Goal: Task Accomplishment & Management: Use online tool/utility

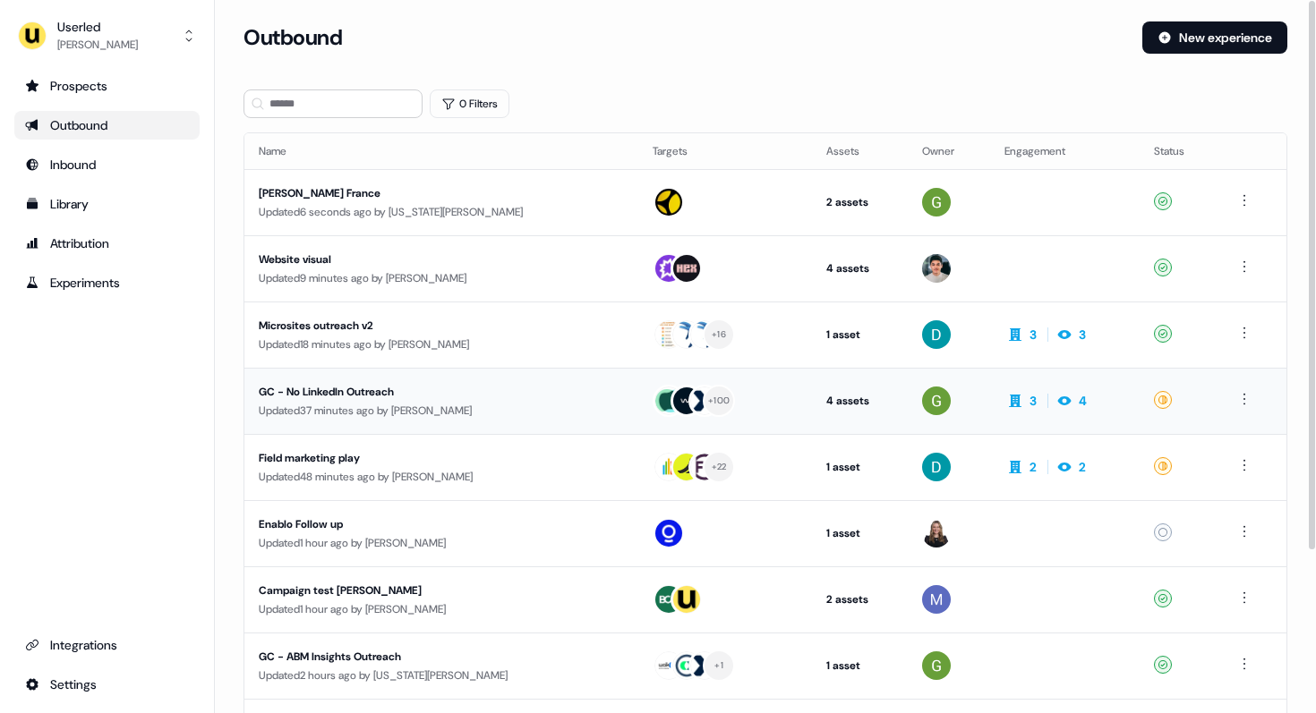
click at [424, 411] on div "Updated 37 minutes ago by [PERSON_NAME]" at bounding box center [441, 411] width 365 height 18
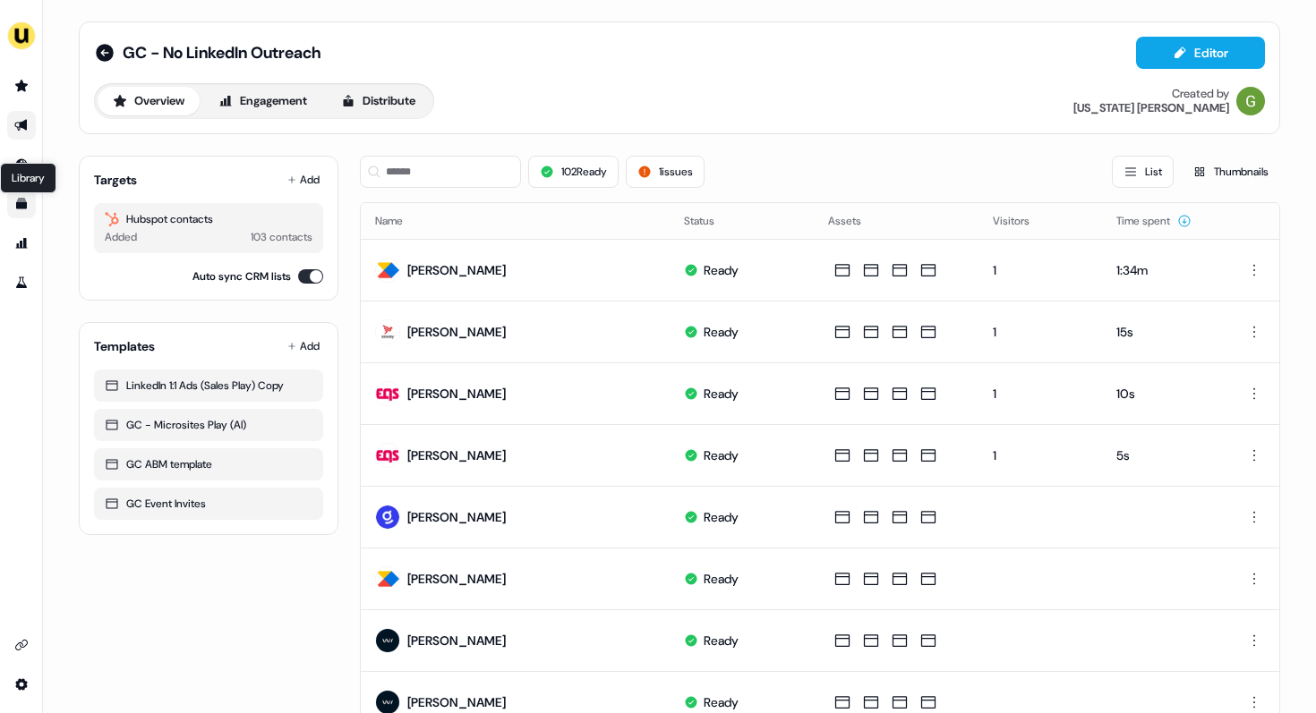
click at [20, 208] on icon "Go to templates" at bounding box center [21, 204] width 11 height 11
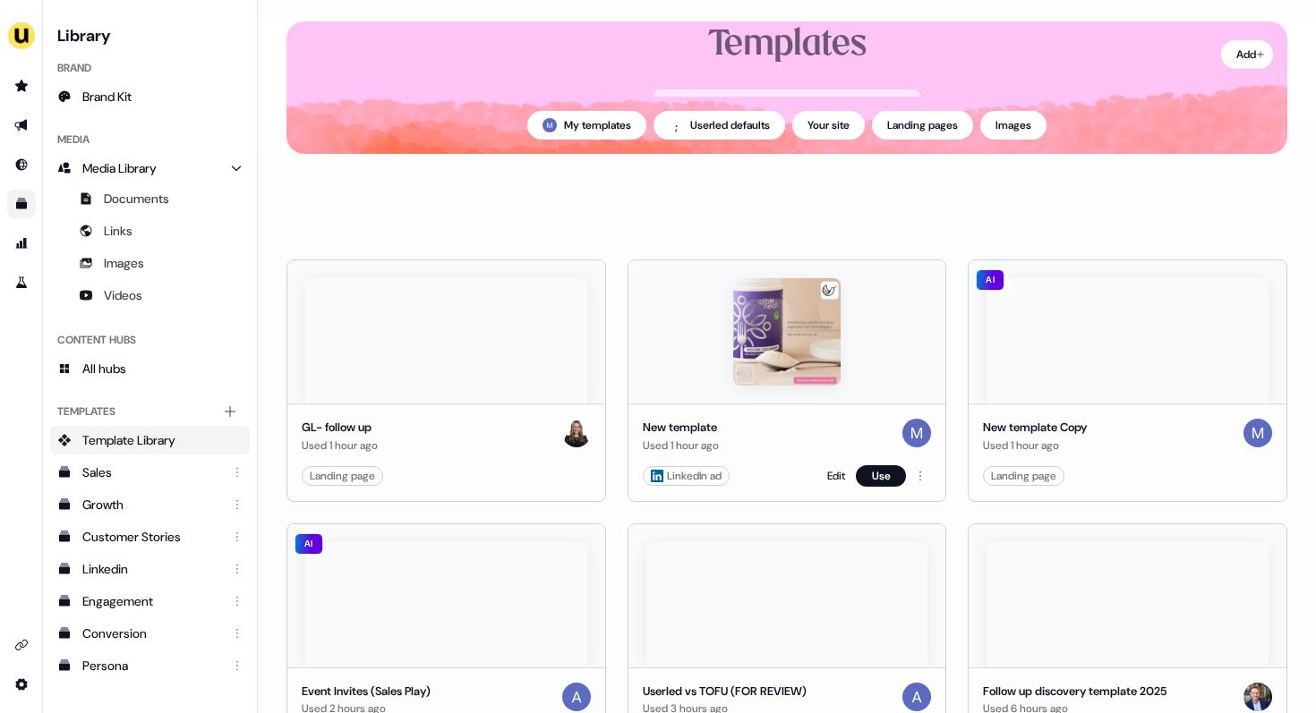
scroll to position [80, 0]
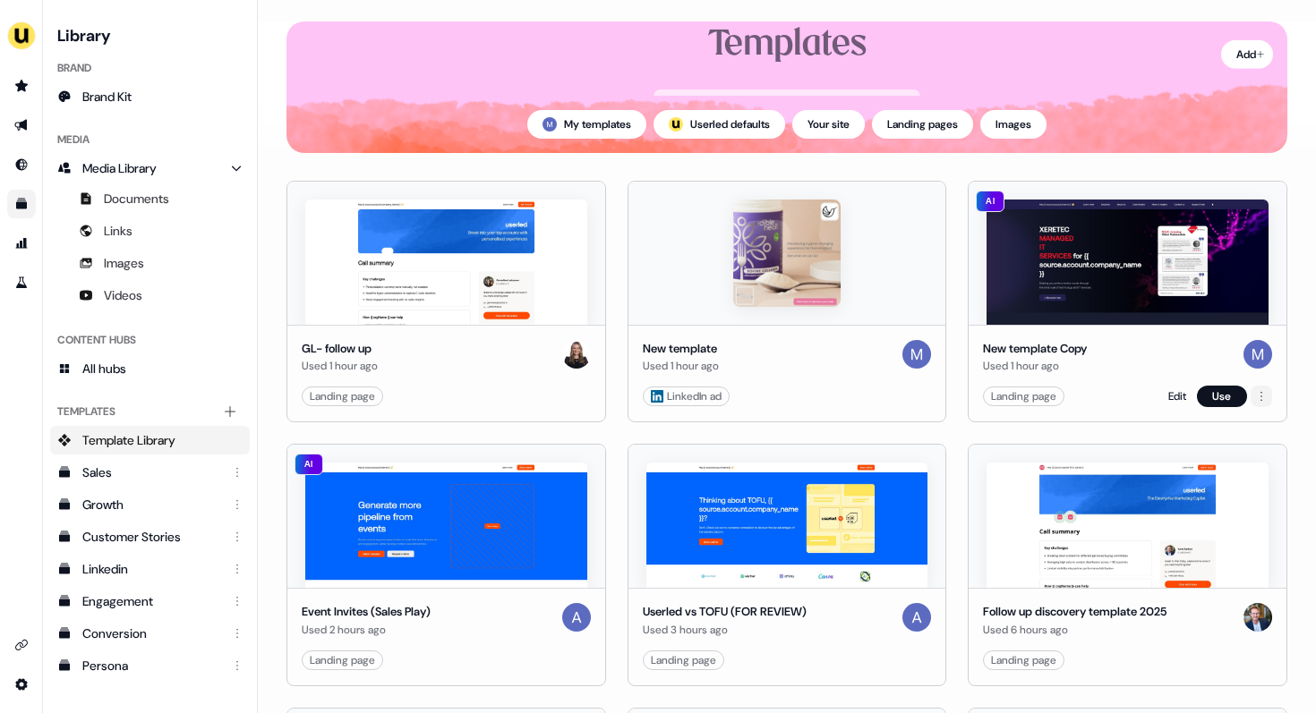
click at [711, 397] on html "For the best experience switch devices to a bigger screen. Go to [DOMAIN_NAME] …" at bounding box center [658, 356] width 1316 height 713
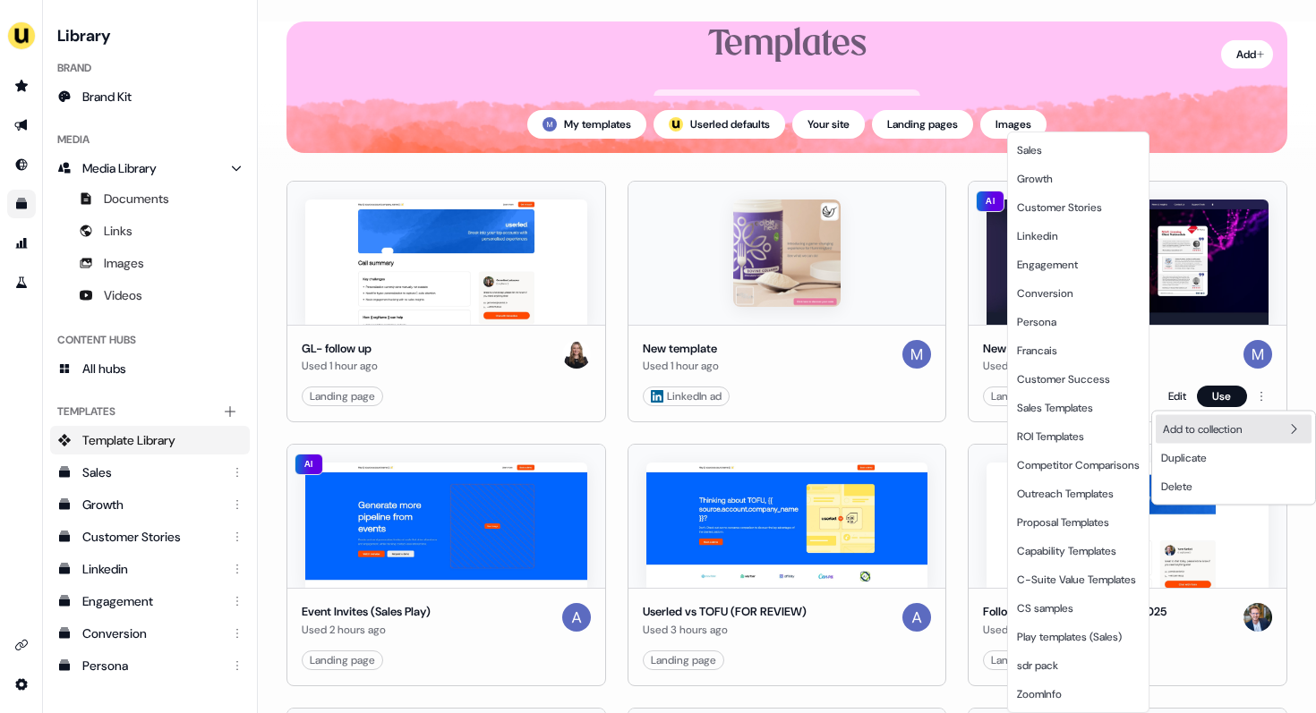
click at [711, 434] on html "For the best experience switch devices to a bigger screen. Go to [DOMAIN_NAME] …" at bounding box center [658, 356] width 1316 height 713
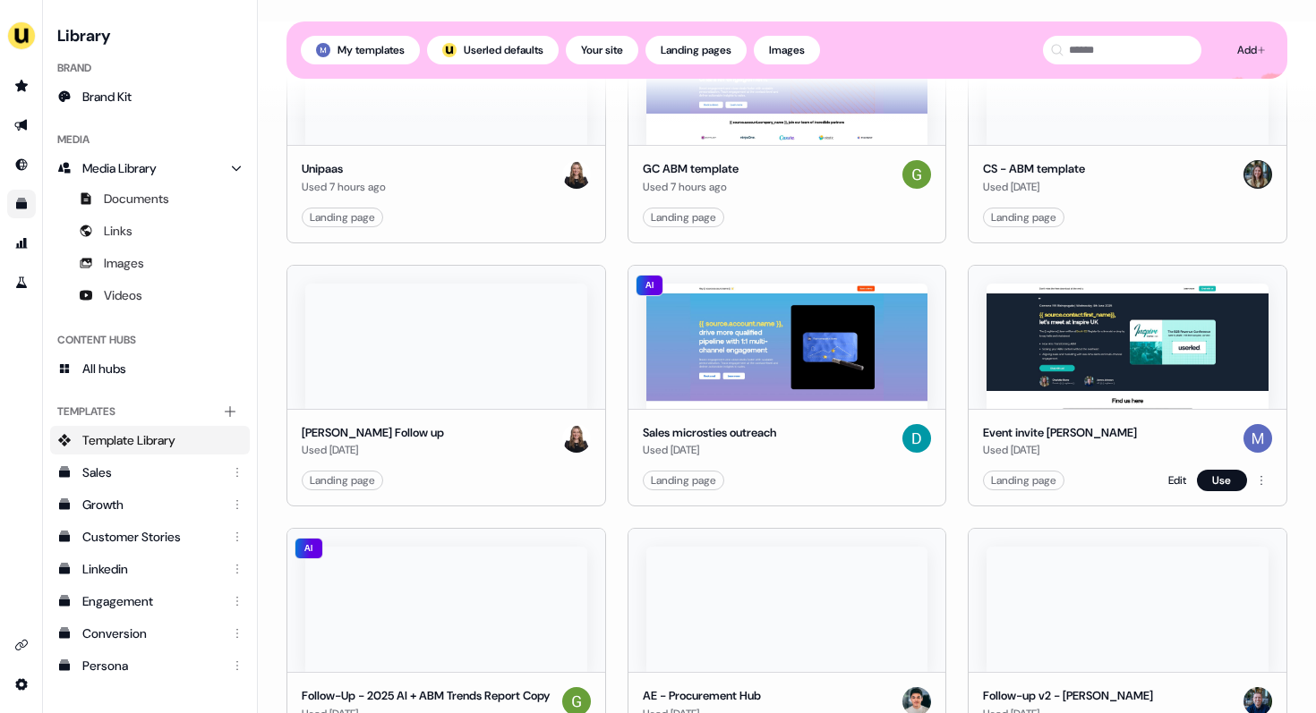
scroll to position [868, 0]
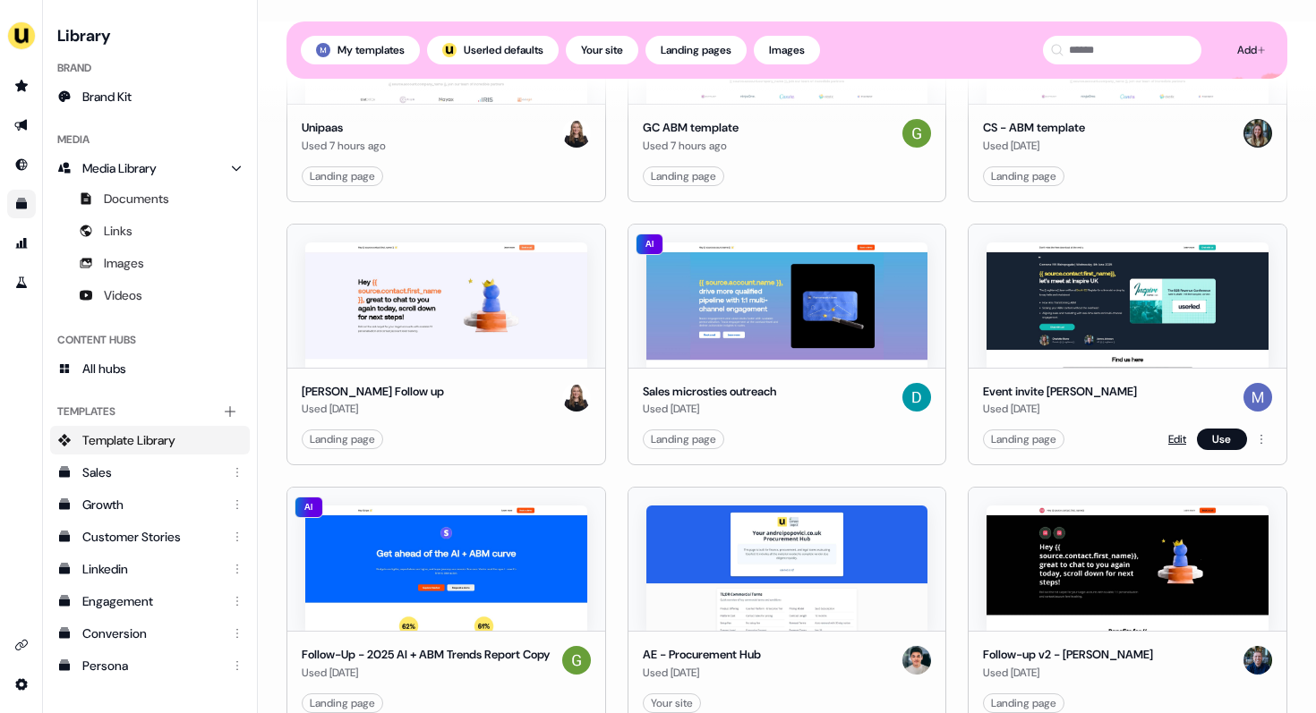
click at [711, 437] on link "Edit" at bounding box center [1177, 439] width 18 height 18
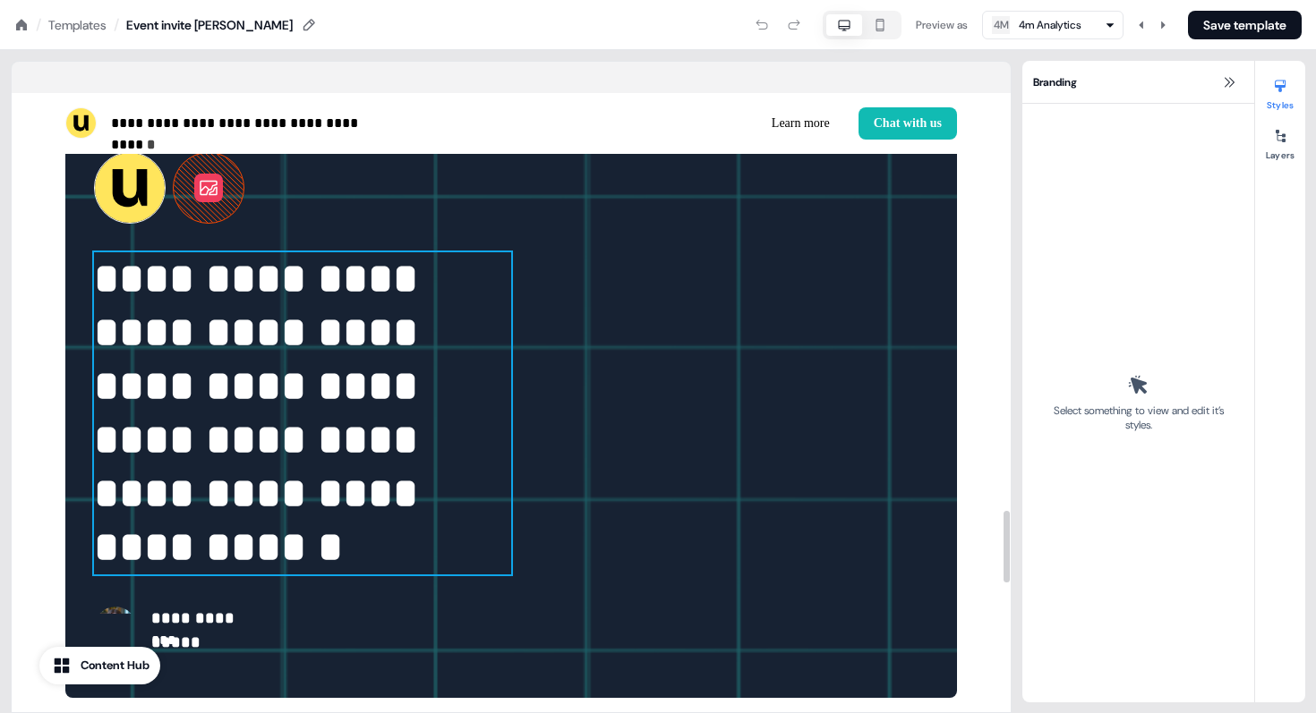
scroll to position [3444, 0]
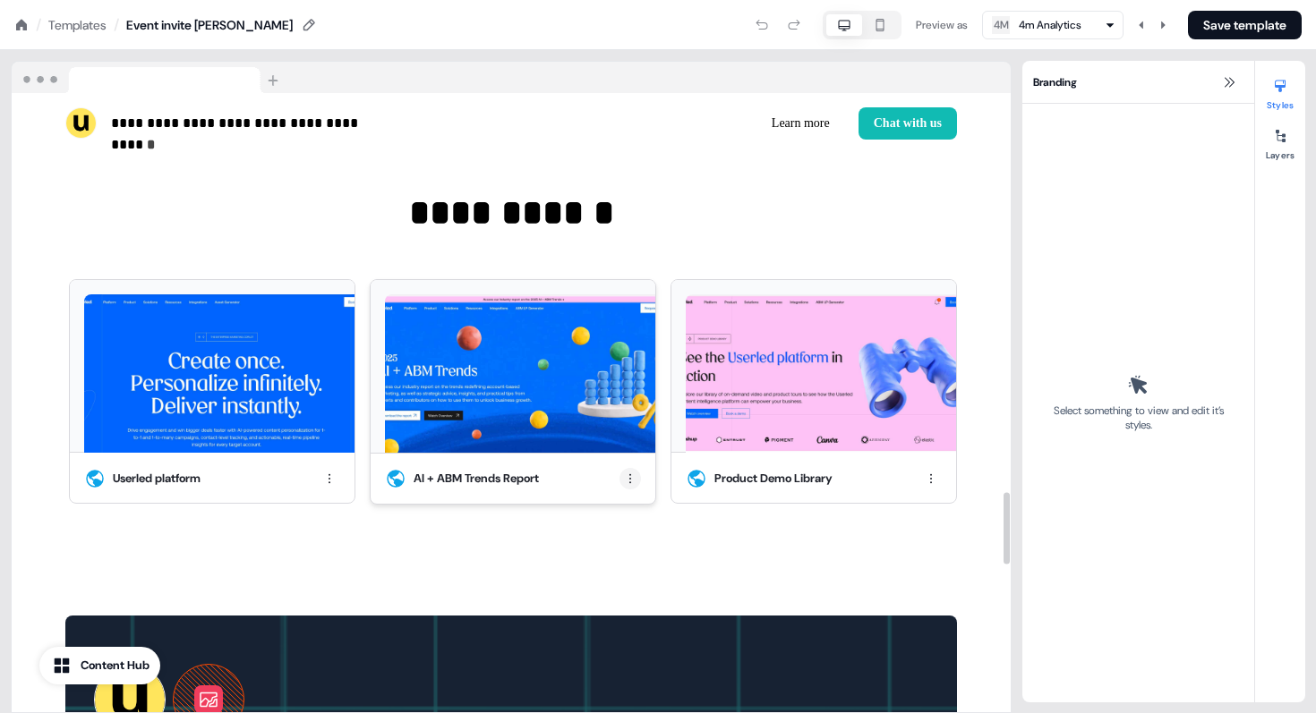
click at [632, 0] on html "**********" at bounding box center [658, 0] width 1316 height 0
click at [629, 504] on div "Edit thumbnail" at bounding box center [630, 509] width 106 height 29
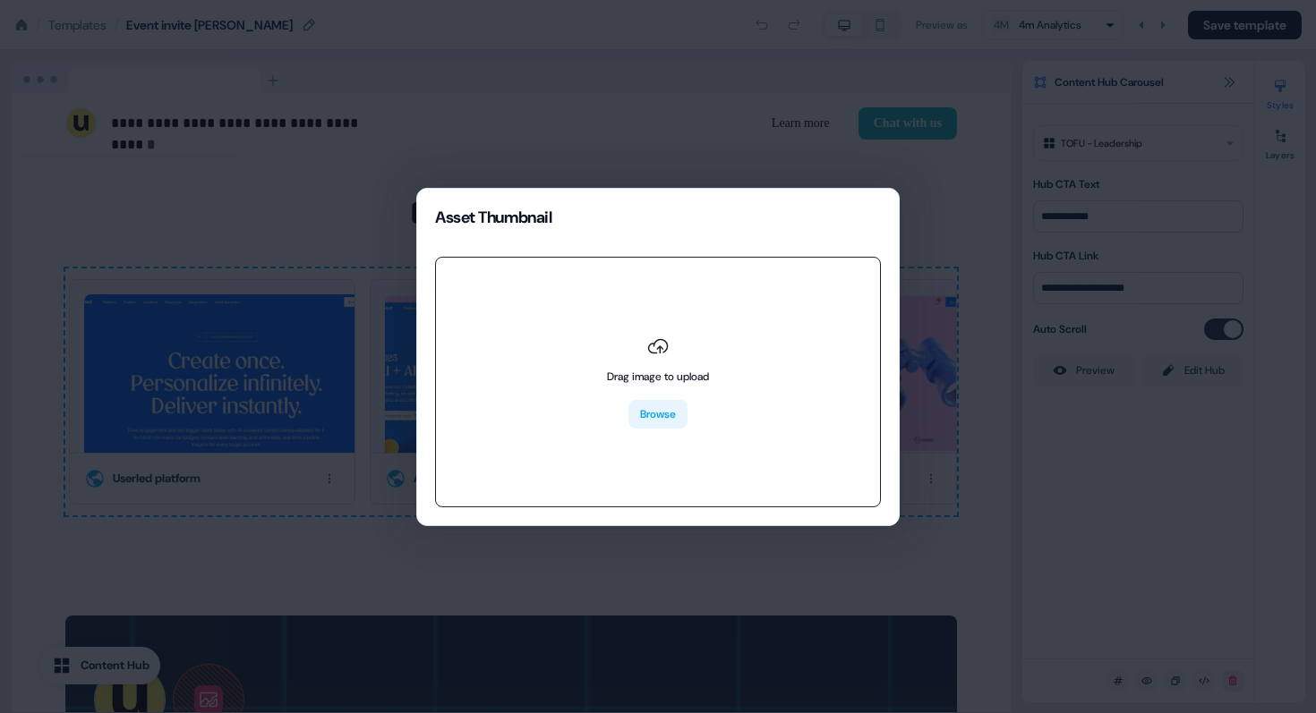
click at [656, 415] on button "Browse" at bounding box center [657, 414] width 59 height 29
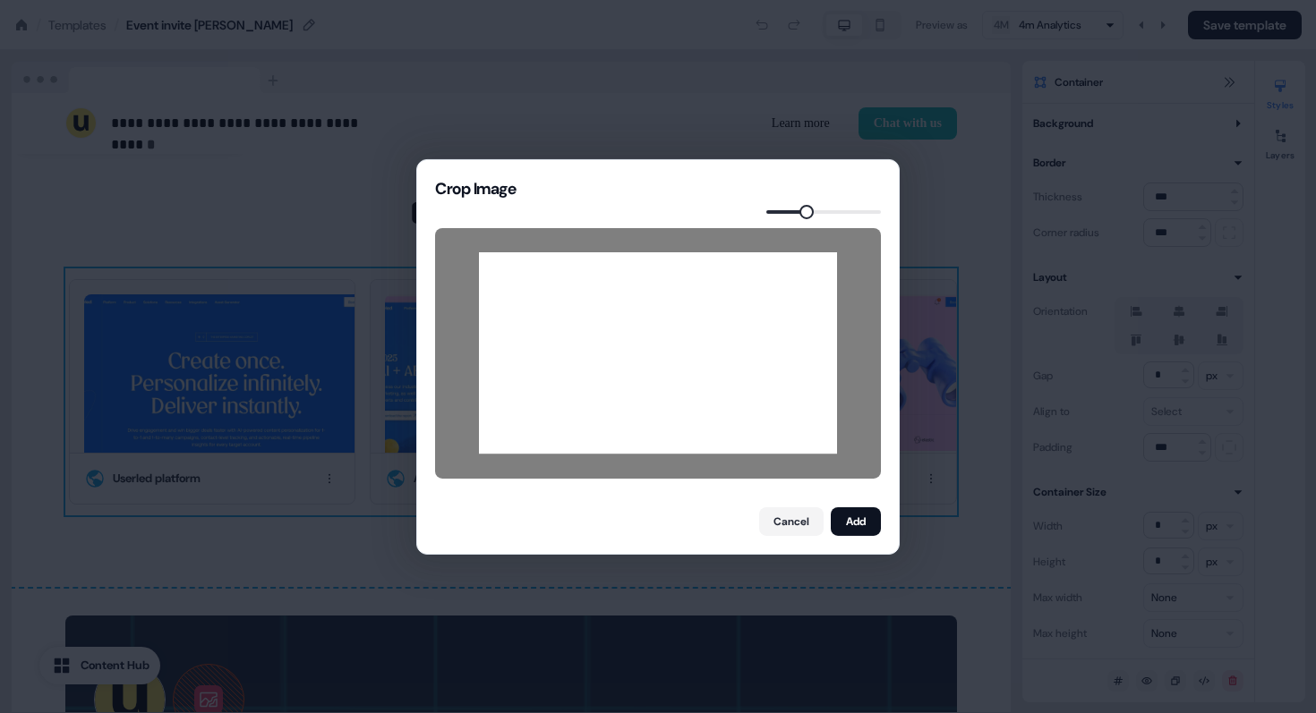
drag, startPoint x: 728, startPoint y: 314, endPoint x: 698, endPoint y: 351, distance: 47.1
click at [698, 351] on div at bounding box center [658, 352] width 358 height 201
click at [711, 525] on button "Add" at bounding box center [856, 521] width 50 height 29
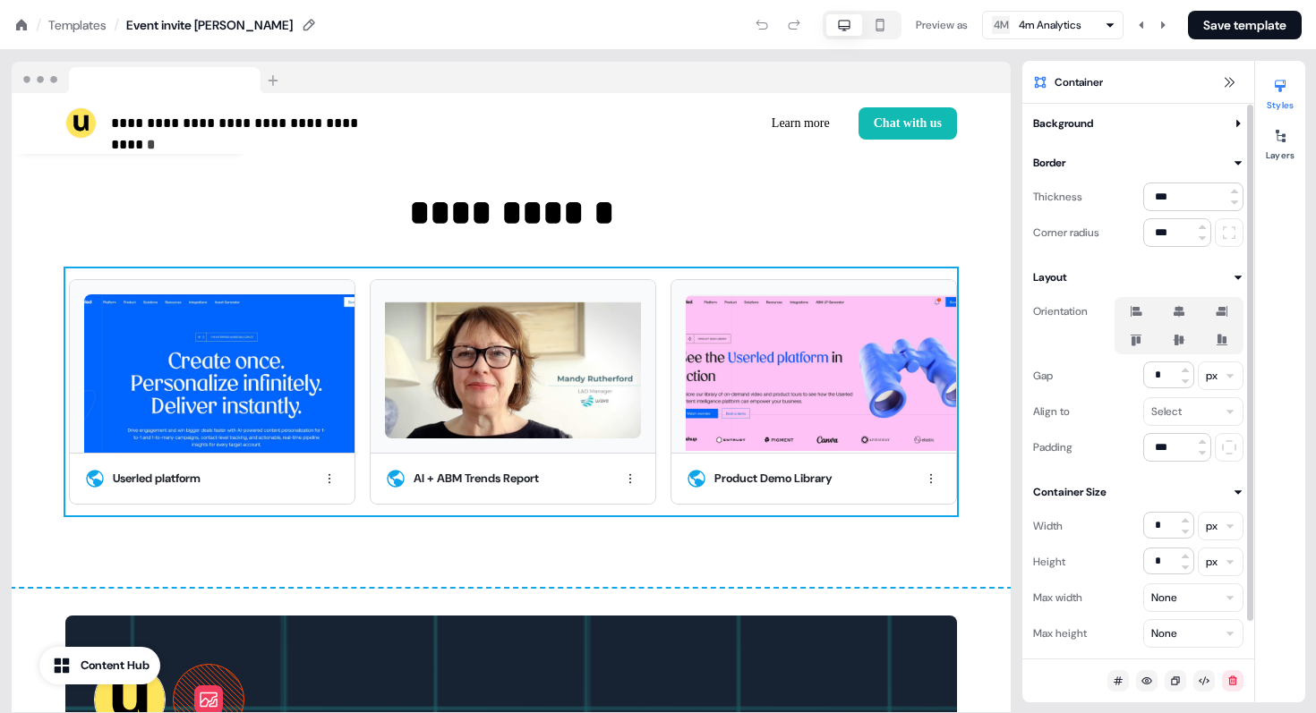
click at [711, 26] on div at bounding box center [777, 25] width 61 height 29
click at [711, 21] on div at bounding box center [777, 25] width 61 height 29
click at [711, 83] on div at bounding box center [511, 78] width 999 height 32
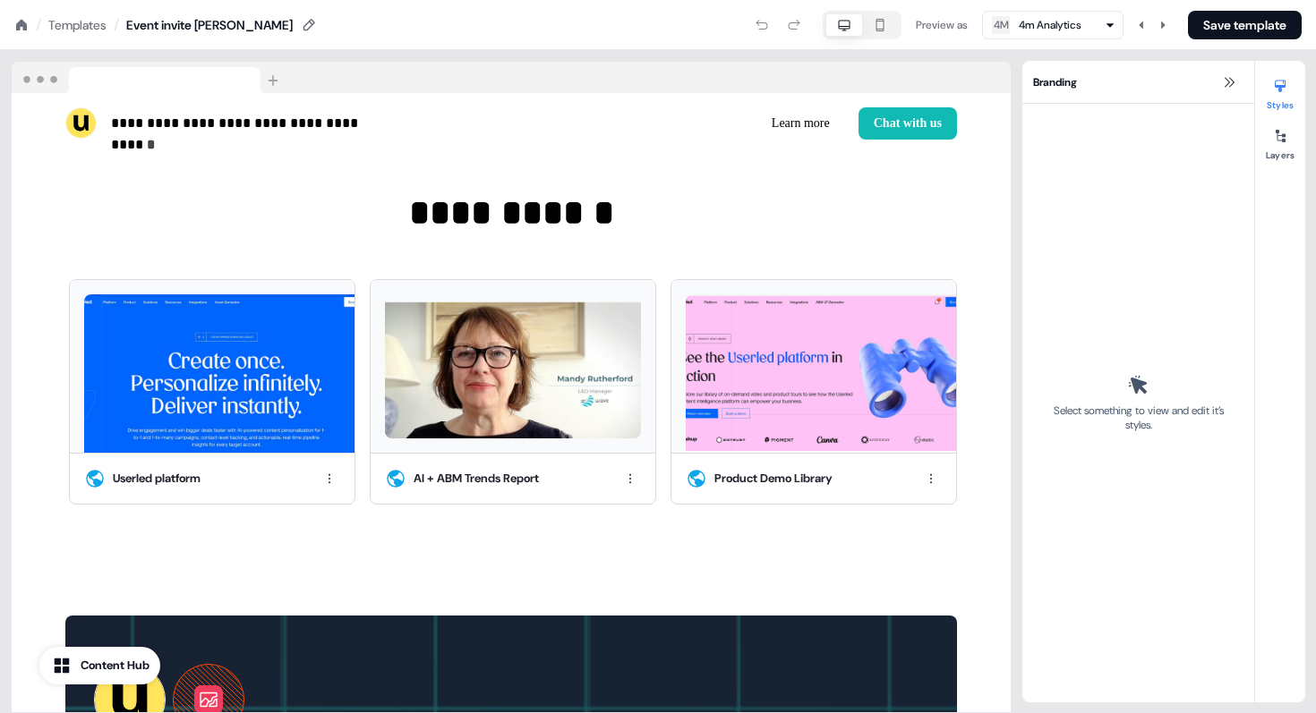
click at [711, 21] on div at bounding box center [777, 25] width 61 height 29
click at [606, 377] on img at bounding box center [513, 366] width 256 height 144
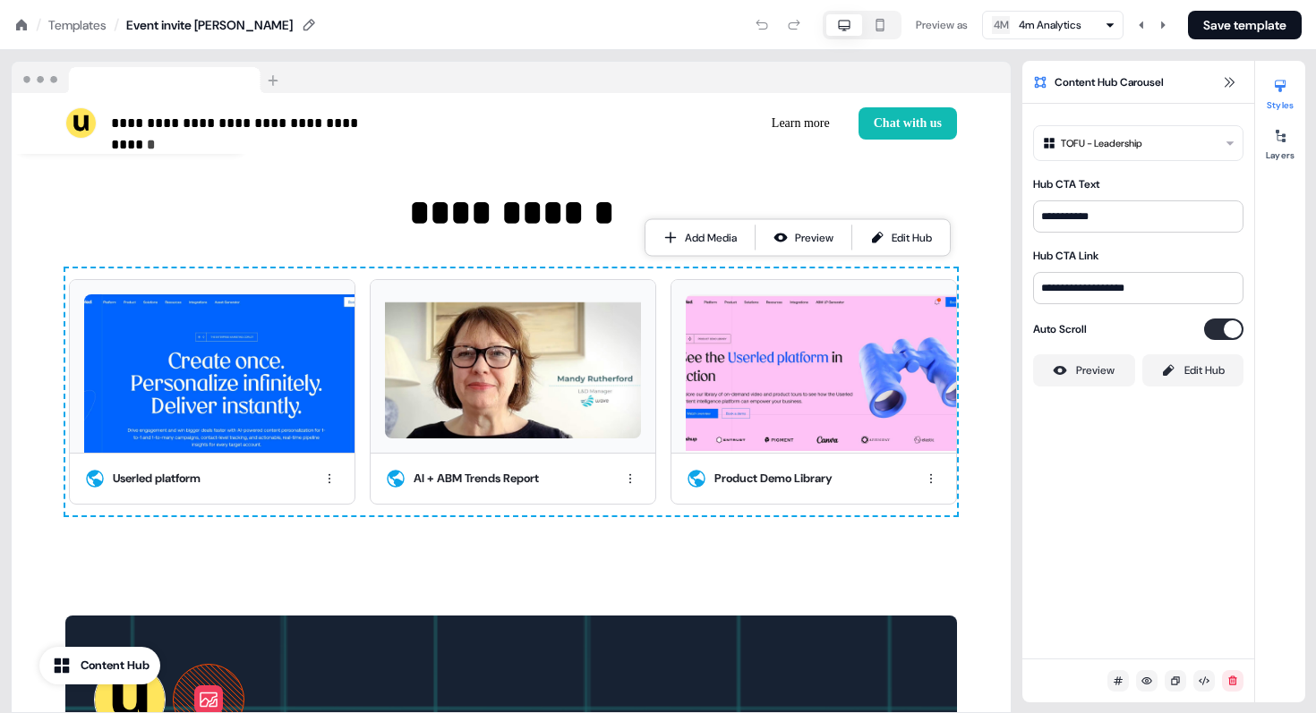
click at [711, 24] on div at bounding box center [777, 25] width 61 height 29
click at [711, 21] on div at bounding box center [777, 25] width 61 height 29
click at [711, 38] on div at bounding box center [777, 25] width 61 height 29
click at [711, 27] on div at bounding box center [777, 25] width 61 height 29
click at [17, 23] on icon at bounding box center [21, 24] width 11 height 11
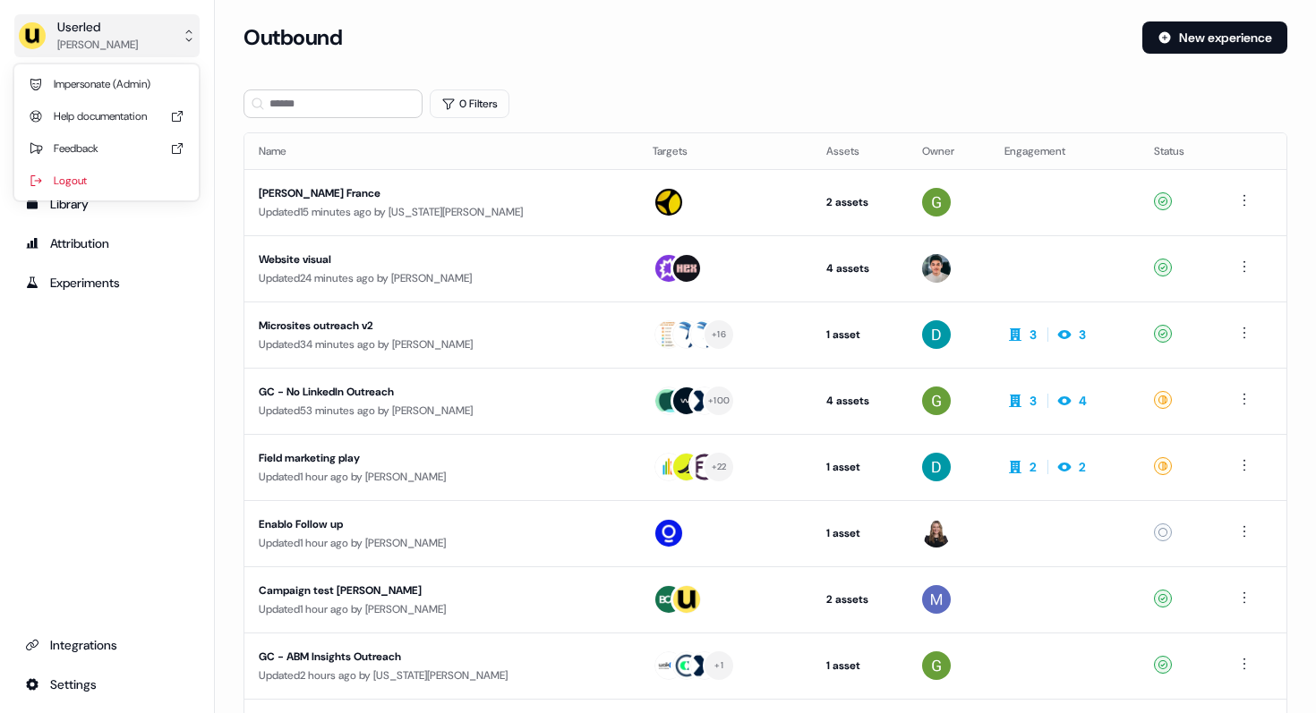
click at [78, 36] on div "[PERSON_NAME]" at bounding box center [97, 45] width 81 height 18
